Goal: Information Seeking & Learning: Learn about a topic

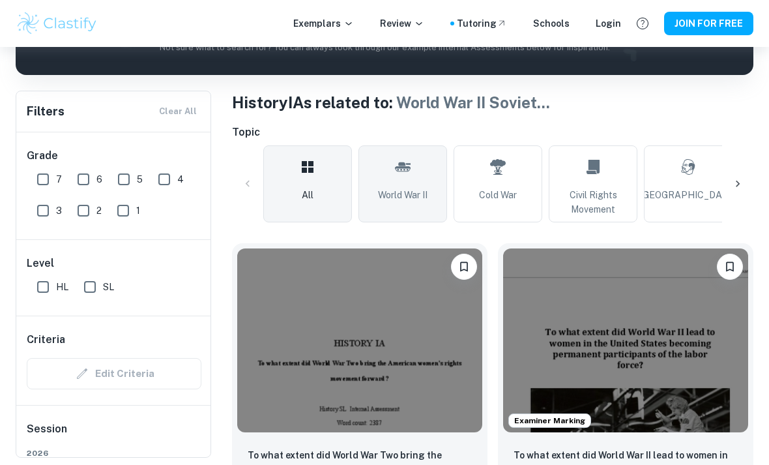
click at [418, 177] on link "World War II" at bounding box center [403, 183] width 89 height 77
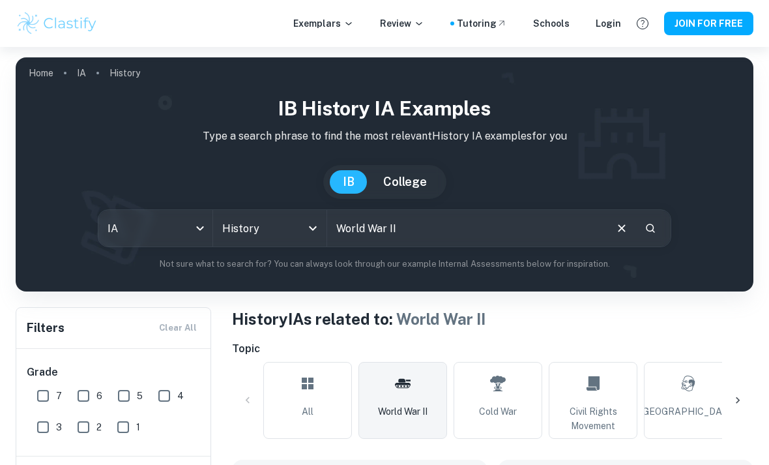
click at [418, 362] on link "World War II" at bounding box center [403, 400] width 89 height 77
checkbox input "true"
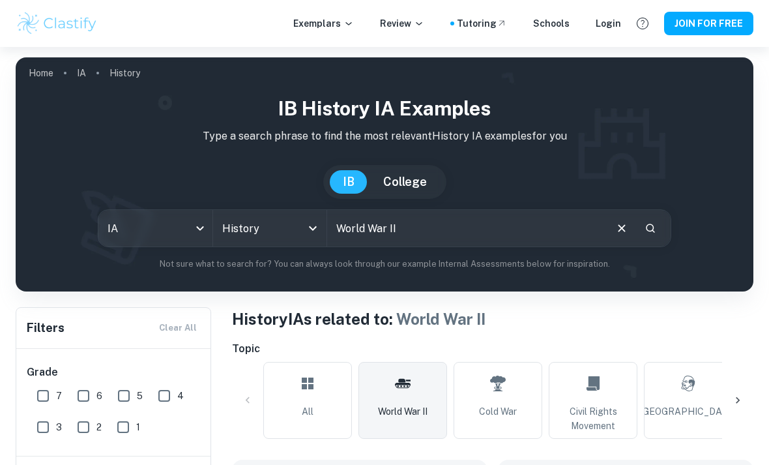
checkbox input "true"
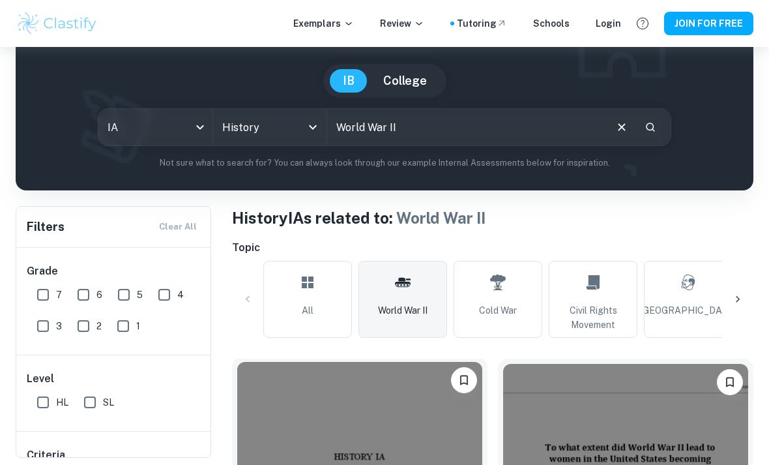
click at [428, 419] on img at bounding box center [359, 454] width 245 height 184
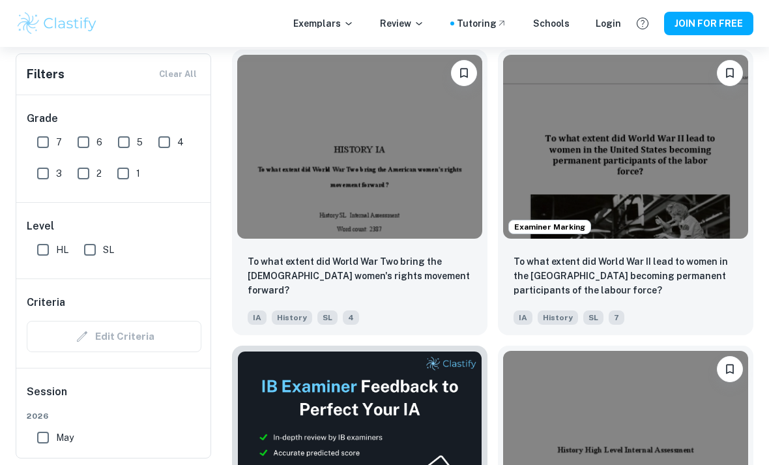
scroll to position [410, 0]
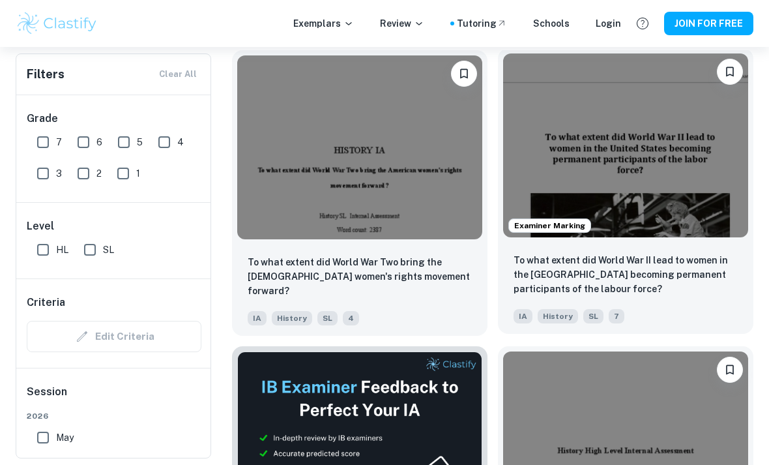
click at [672, 166] on img at bounding box center [625, 145] width 245 height 184
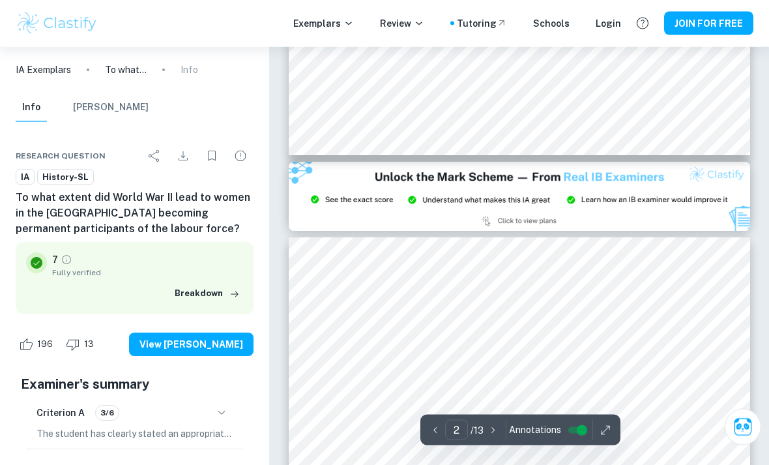
type input "3"
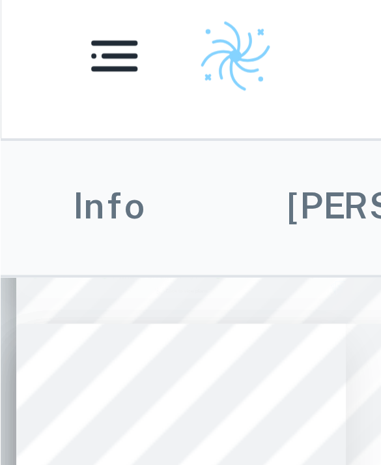
scroll to position [286, 145]
